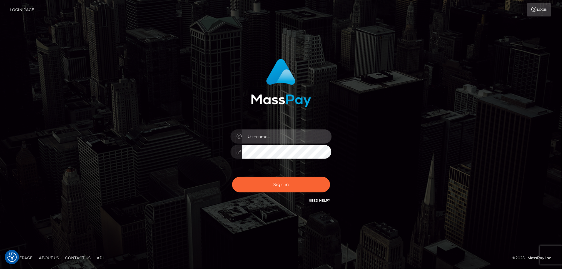
click at [258, 133] on input "text" at bounding box center [287, 136] width 90 height 14
type input "mdemassi"
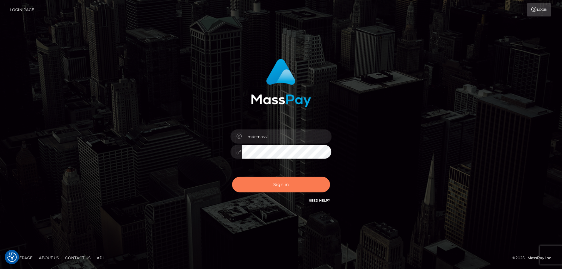
click at [270, 180] on button "Sign in" at bounding box center [281, 184] width 98 height 15
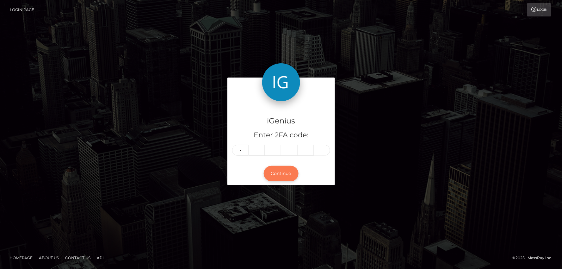
type input "6"
type input "7"
type input "4"
type input "9"
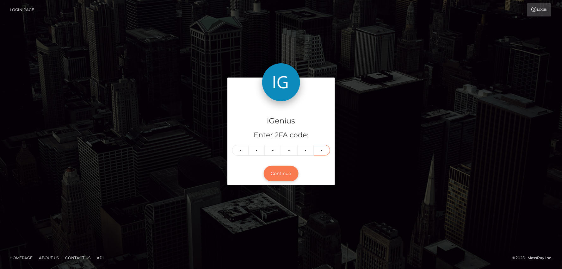
type input "9"
click at [279, 172] on button "Continue" at bounding box center [281, 173] width 35 height 15
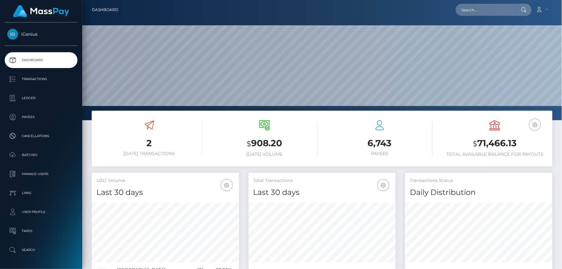
scroll to position [112, 147]
